Goal: Information Seeking & Learning: Learn about a topic

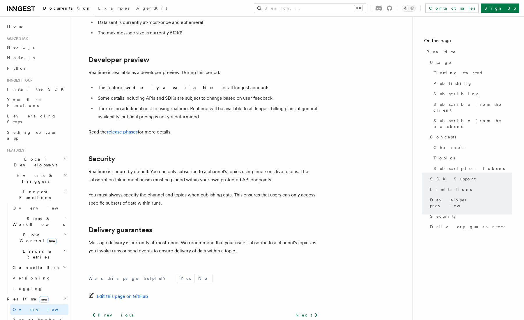
scroll to position [1901, 0]
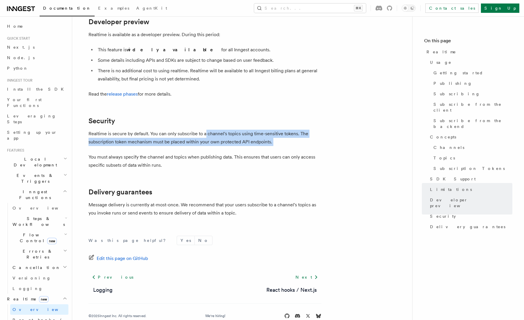
drag, startPoint x: 243, startPoint y: 120, endPoint x: 196, endPoint y: 134, distance: 48.9
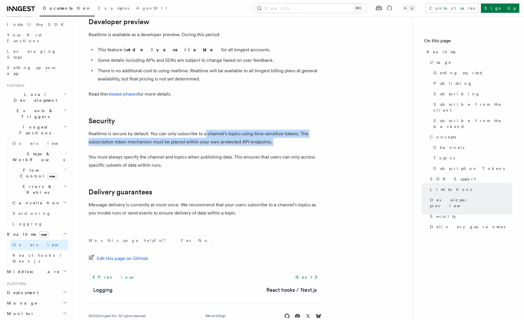
scroll to position [113, 0]
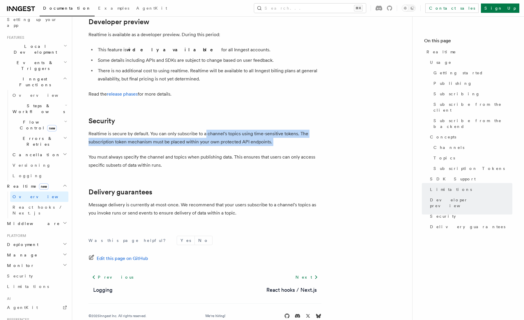
click at [51, 239] on h2 "Deployment" at bounding box center [37, 244] width 64 height 10
click at [27, 299] on span "Signing keys" at bounding box center [36, 302] width 47 height 6
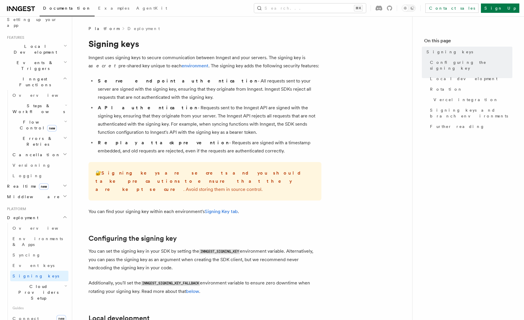
drag, startPoint x: 205, startPoint y: 105, endPoint x: 211, endPoint y: 130, distance: 25.0
click at [211, 130] on li "API authentication - Requests sent to the Inngest API are signed with the signi…" at bounding box center [208, 120] width 225 height 33
click at [37, 260] on link "Event keys" at bounding box center [39, 265] width 58 height 10
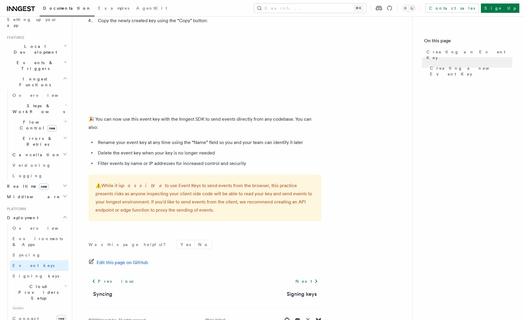
scroll to position [338, 0]
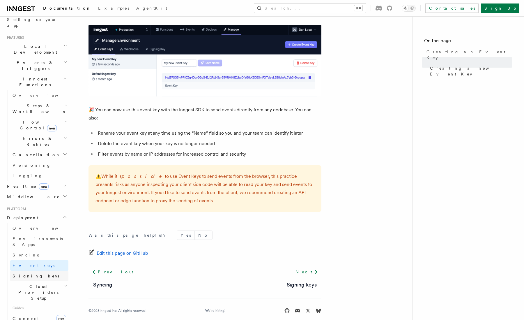
click at [31, 270] on link "Signing keys" at bounding box center [39, 275] width 58 height 10
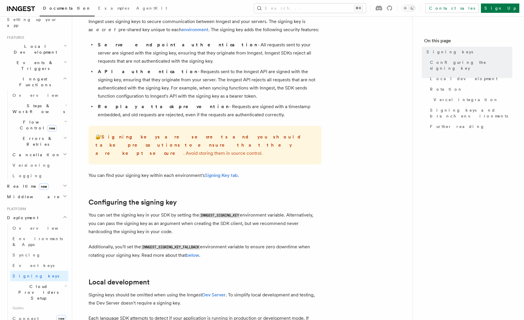
scroll to position [38, 0]
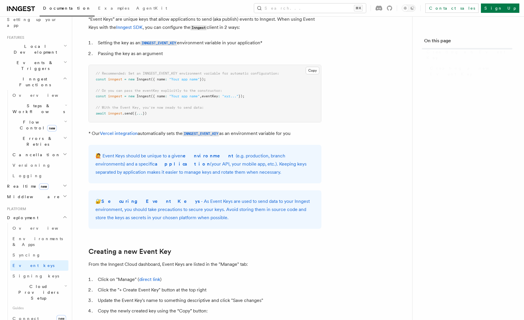
scroll to position [338, 0]
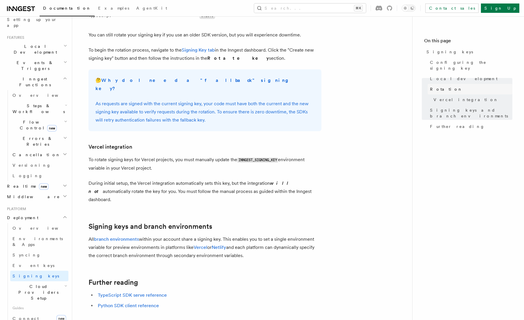
scroll to position [561, 0]
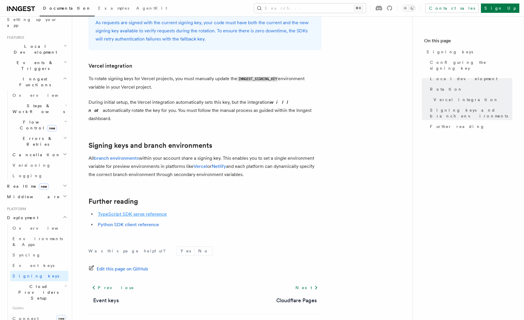
click at [119, 211] on link "TypeScript SDK serve reference" at bounding box center [132, 214] width 69 height 6
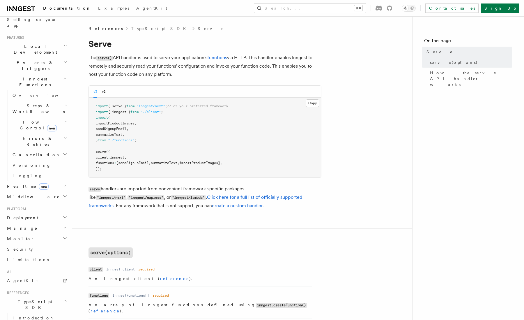
click at [131, 27] on link "TypeScript SDK" at bounding box center [160, 29] width 58 height 6
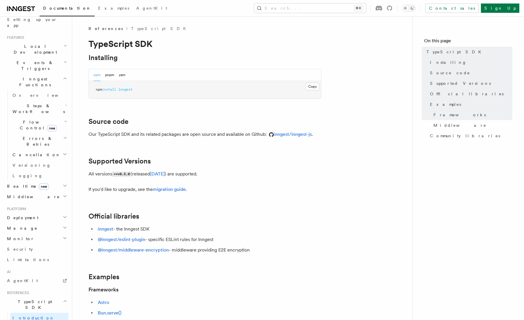
click at [101, 31] on span "References" at bounding box center [105, 29] width 34 height 6
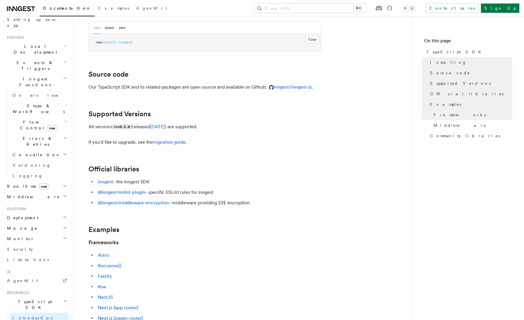
scroll to position [123, 0]
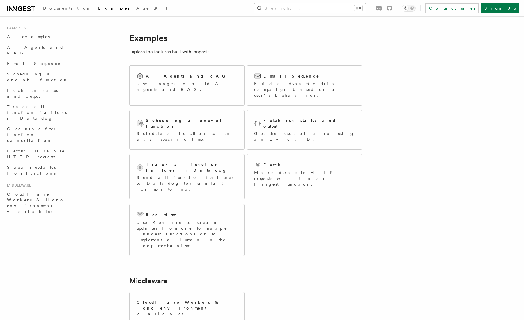
click at [306, 11] on button "Search... ⌘K" at bounding box center [310, 7] width 112 height 9
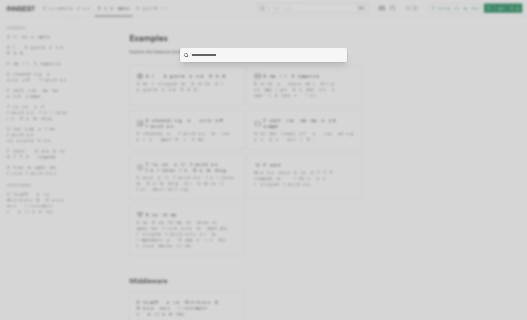
type input "*"
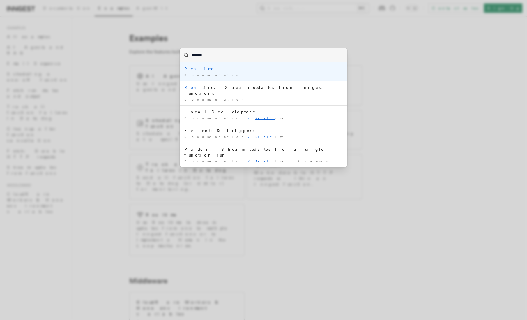
type input "********"
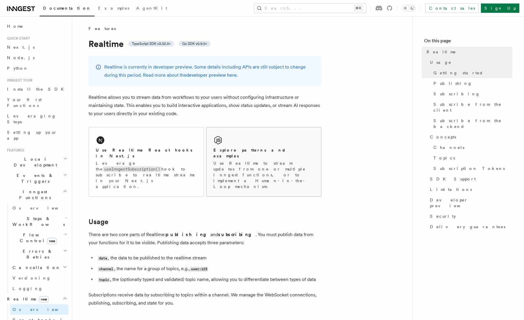
click at [214, 151] on h2 "Explore patterns and examples" at bounding box center [263, 153] width 101 height 12
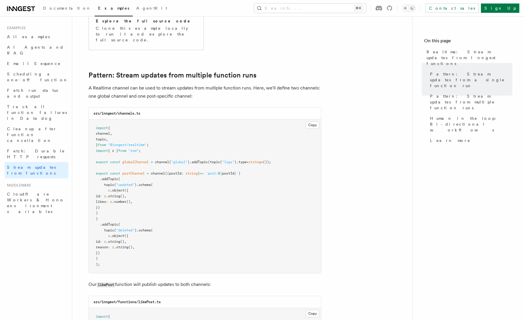
scroll to position [555, 0]
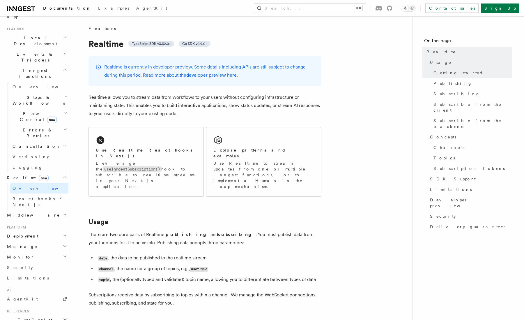
scroll to position [134, 0]
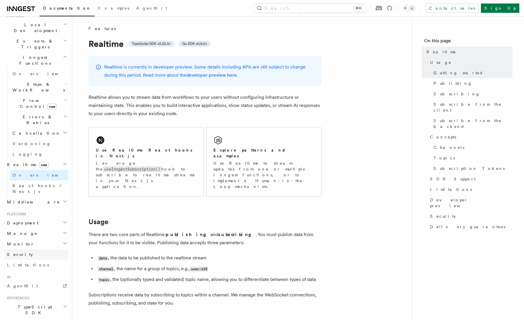
click at [51, 249] on link "Security" at bounding box center [37, 254] width 64 height 10
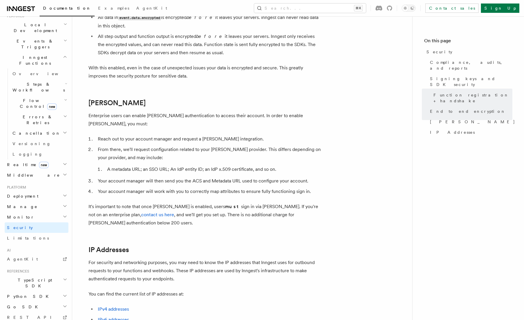
scroll to position [683, 0]
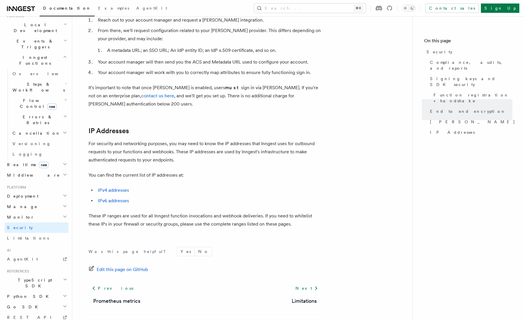
click at [194, 139] on p "For security and networking purposes, you may need to know the IP addresses tha…" at bounding box center [204, 151] width 233 height 24
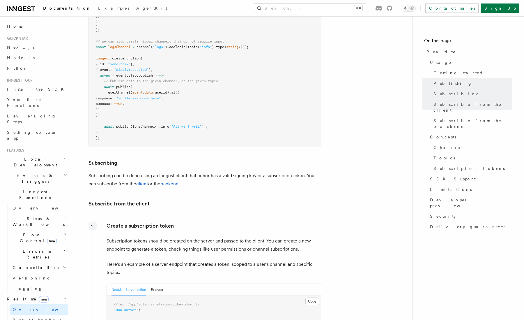
scroll to position [464, 0]
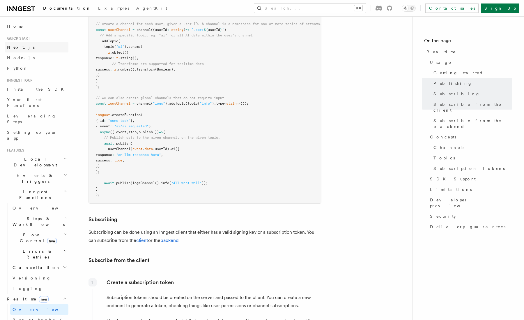
click at [24, 49] on link "Next.js" at bounding box center [37, 47] width 64 height 10
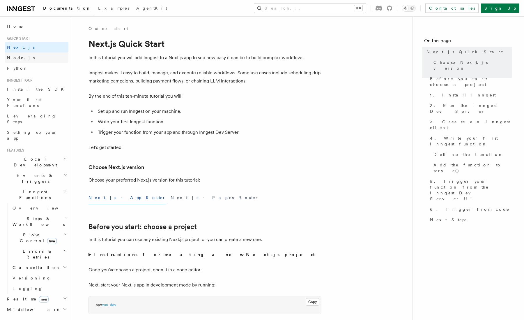
click at [39, 56] on link "Node.js" at bounding box center [37, 57] width 64 height 10
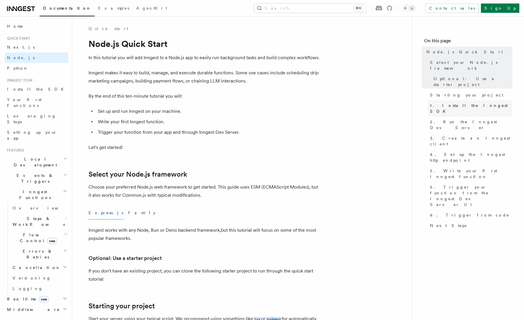
click at [461, 100] on link "1. Install the Inngest SDK" at bounding box center [470, 108] width 85 height 16
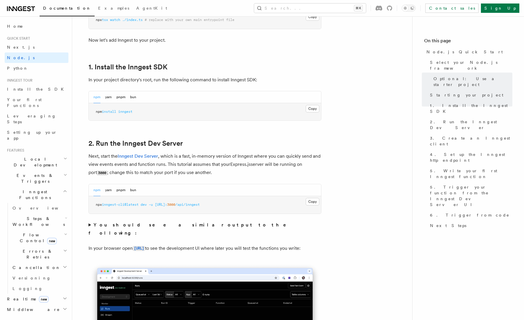
scroll to position [374, 0]
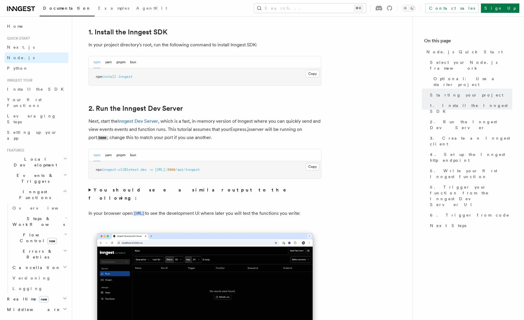
scroll to position [352, 0]
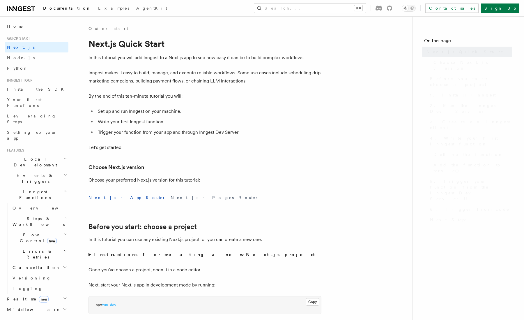
scroll to position [464, 0]
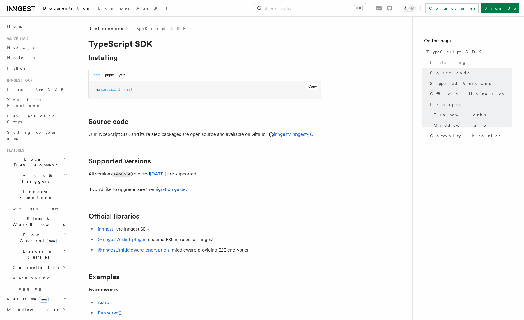
scroll to position [2, 0]
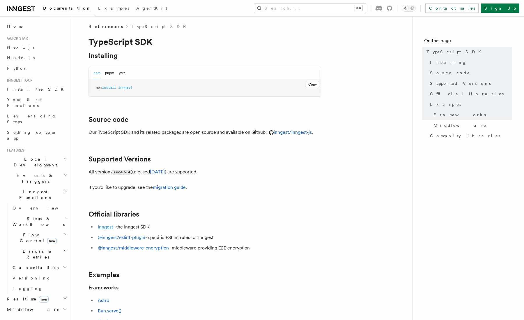
click at [107, 226] on link "inngest" at bounding box center [105, 227] width 15 height 6
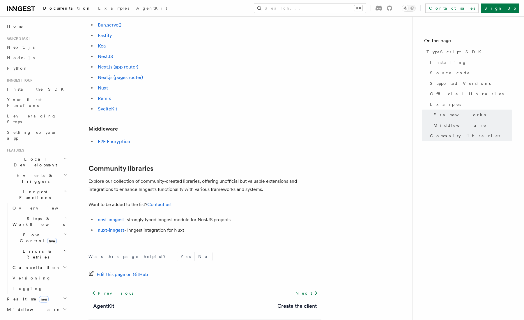
scroll to position [243, 0]
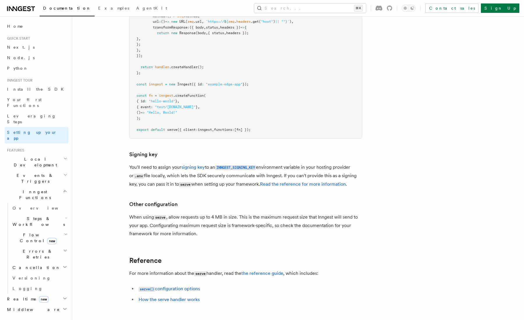
scroll to position [4903, 0]
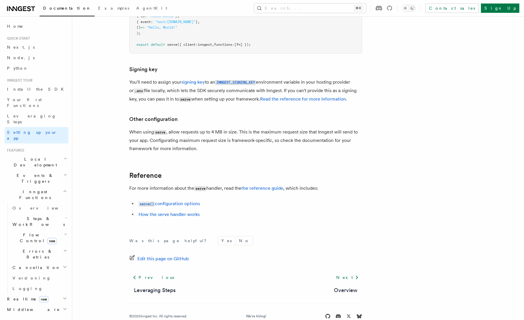
click at [182, 115] on h3 "Other configuration" at bounding box center [245, 119] width 233 height 8
click at [318, 8] on button "Search... ⌘K" at bounding box center [310, 7] width 112 height 9
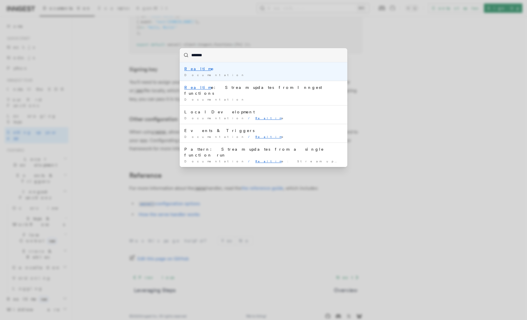
type input "********"
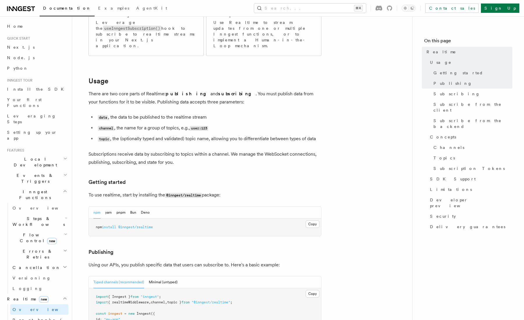
scroll to position [51, 0]
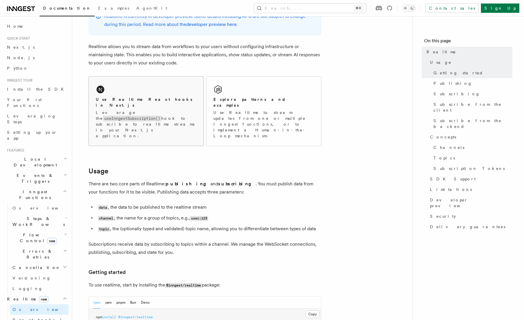
click at [157, 101] on h2 "Use Realtime React hooks in Next.js" at bounding box center [146, 102] width 101 height 12
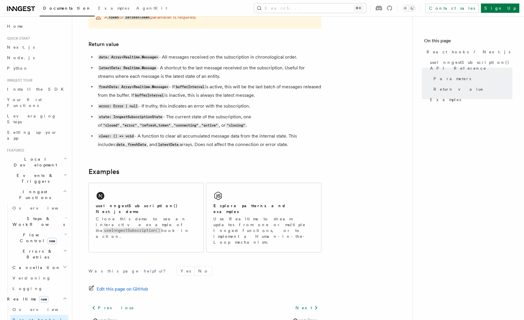
scroll to position [504, 0]
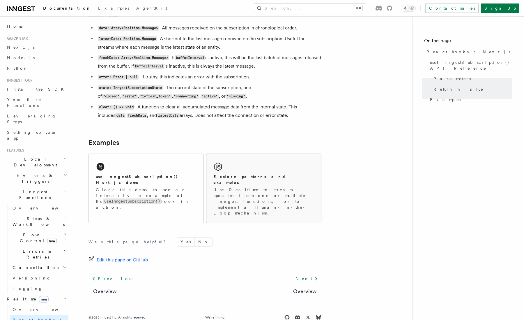
click at [230, 183] on div "Explore patterns and examples Use Realtime to stream updates from one or multip…" at bounding box center [263, 194] width 101 height 42
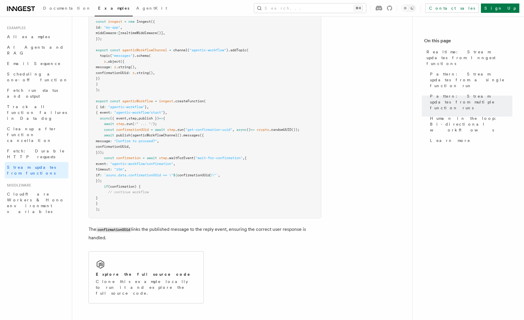
scroll to position [1301, 0]
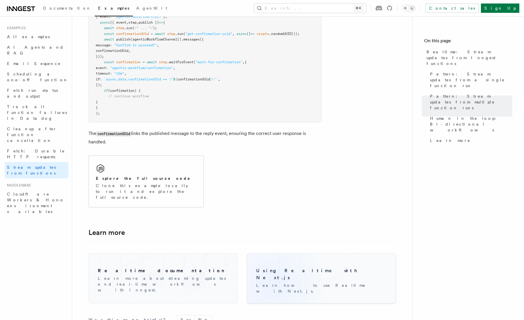
click at [271, 267] on div "Using Realtime with Next.js Learn how to use Realtime with Next.js." at bounding box center [321, 278] width 140 height 41
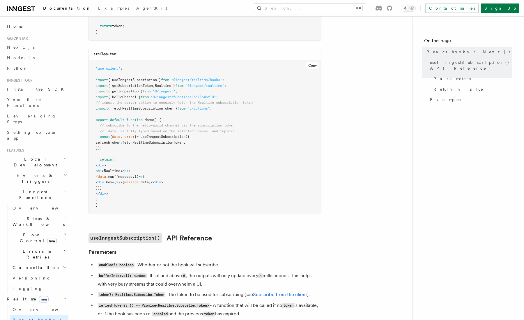
scroll to position [166, 0]
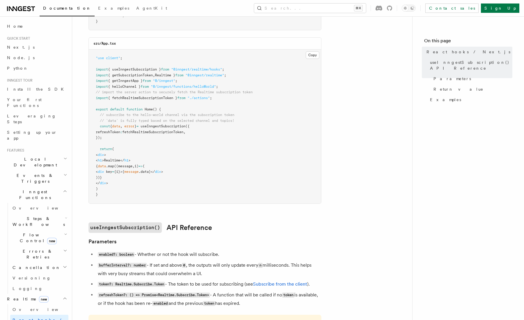
click at [156, 133] on span "fetchRealtimeSubscriptionToken" at bounding box center [152, 132] width 61 height 4
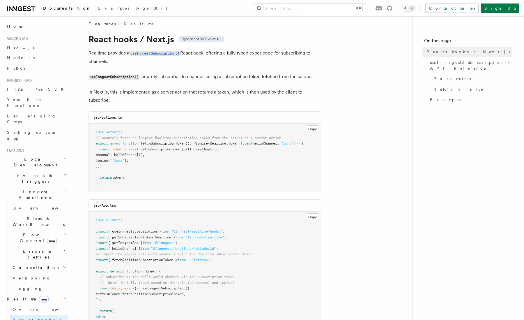
click at [160, 150] on span "getSubscriptionToken" at bounding box center [161, 149] width 41 height 4
click at [194, 149] on span "getInngestApp" at bounding box center [196, 149] width 26 height 4
click at [171, 149] on span "getSubscriptionToken" at bounding box center [161, 149] width 41 height 4
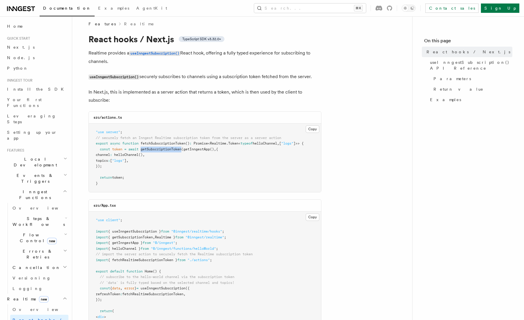
click at [171, 149] on span "getSubscriptionToken" at bounding box center [161, 149] width 41 height 4
